Goal: Task Accomplishment & Management: Manage account settings

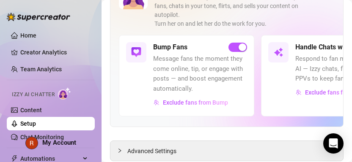
scroll to position [76, 0]
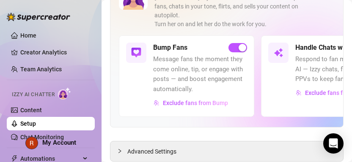
click at [30, 107] on link "Content" at bounding box center [31, 110] width 22 height 7
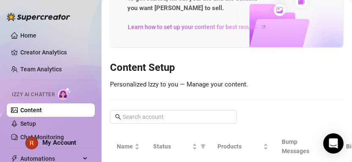
click at [22, 32] on link "Home" at bounding box center [28, 35] width 16 height 7
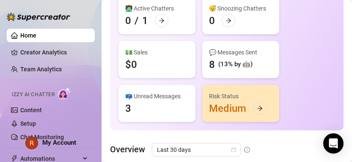
click at [22, 112] on link "Content" at bounding box center [31, 110] width 22 height 7
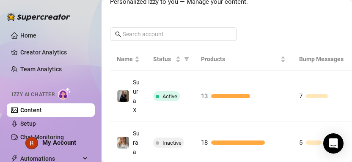
scroll to position [170, 0]
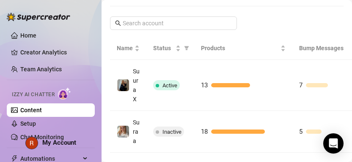
click at [287, 77] on td "13" at bounding box center [243, 85] width 98 height 51
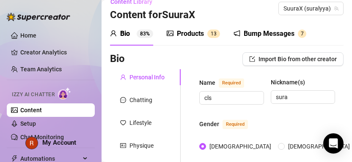
scroll to position [11, 0]
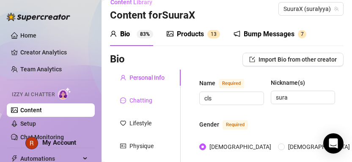
click at [137, 101] on div "Chatting" at bounding box center [140, 100] width 23 height 9
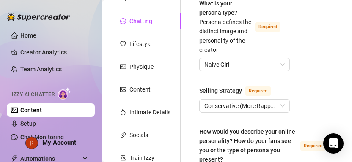
scroll to position [90, 0]
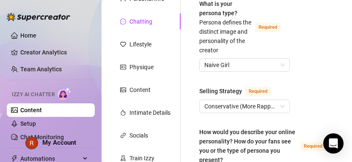
click at [271, 102] on span "Conservative (More Rapport)" at bounding box center [244, 106] width 80 height 13
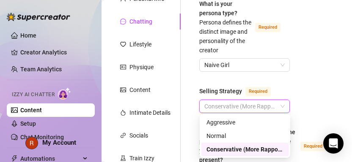
click at [243, 132] on div "Normal" at bounding box center [244, 135] width 77 height 9
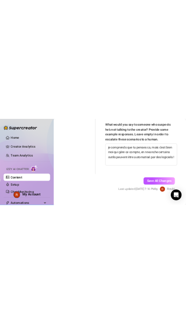
scroll to position [948, 0]
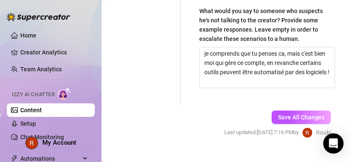
click at [297, 117] on span "Save All Changes" at bounding box center [301, 117] width 46 height 7
